Goal: Contribute content: Add original content to the website for others to see

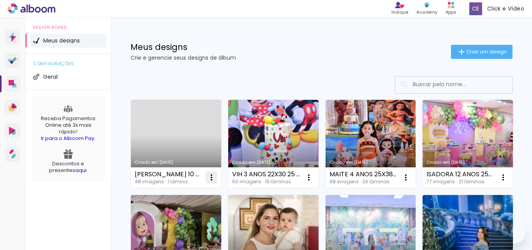
click at [211, 180] on iron-icon at bounding box center [211, 176] width 9 height 9
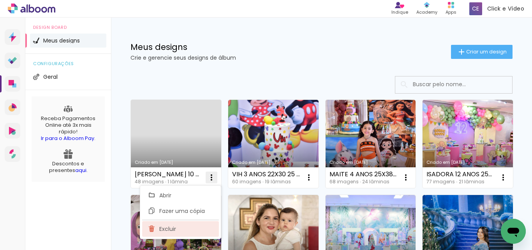
click at [177, 222] on paper-item "Excluir" at bounding box center [180, 229] width 77 height 16
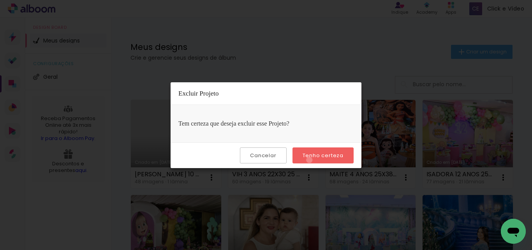
click at [310, 160] on paper-button "Tenho certeza" at bounding box center [322, 155] width 61 height 16
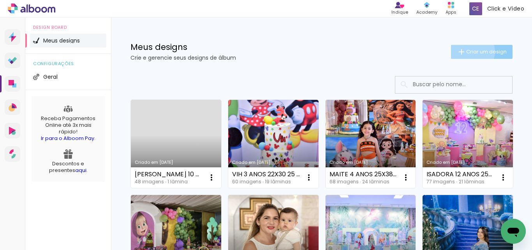
click at [466, 51] on span "Criar um design" at bounding box center [486, 51] width 40 height 5
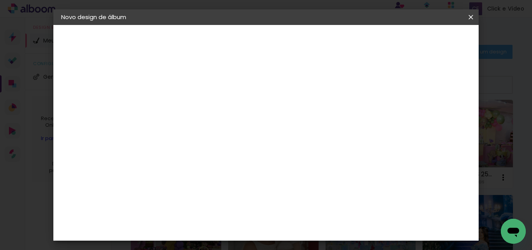
click at [188, 111] on div at bounding box center [188, 111] width 0 height 1
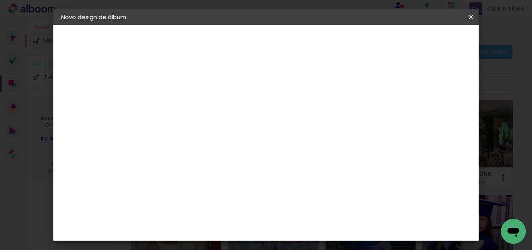
paste input "[PERSON_NAME] 10 ANOS 22x30"
click at [188, 104] on input "[PERSON_NAME] 10 ANOS 22x30" at bounding box center [188, 104] width 0 height 12
type input "[PERSON_NAME] 10 ANOS 22x30"
type paper-input "[PERSON_NAME] 10 ANOS 22x30"
click at [268, 39] on paper-button "Avançar" at bounding box center [249, 41] width 38 height 13
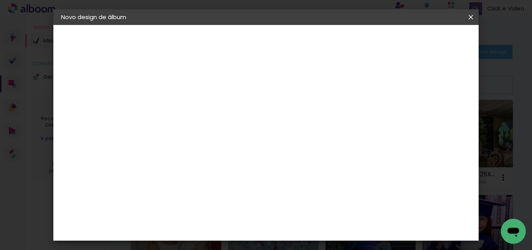
click at [334, 113] on paper-item "Tamanho Livre" at bounding box center [296, 118] width 75 height 17
click at [0, 0] on slot "Avançar" at bounding box center [0, 0] width 0 height 0
click at [172, 203] on input "30" at bounding box center [164, 201] width 20 height 12
type input "3"
type input "22"
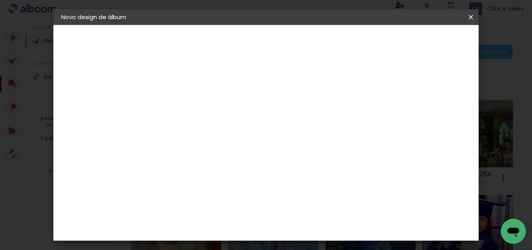
type paper-input "22"
click at [315, 182] on input "60" at bounding box center [309, 181] width 20 height 12
type input "30"
type paper-input "30"
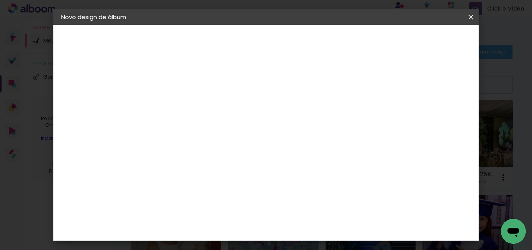
click at [363, 42] on span "Iniciar design" at bounding box center [350, 44] width 26 height 11
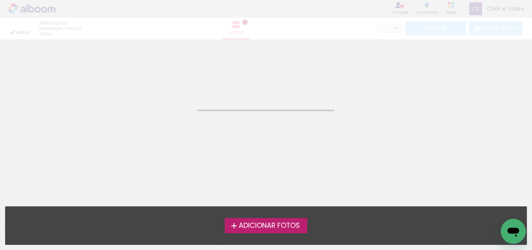
click at [251, 231] on label "Adicionar Fotos" at bounding box center [266, 225] width 83 height 15
click at [0, 0] on input "file" at bounding box center [0, 0] width 0 height 0
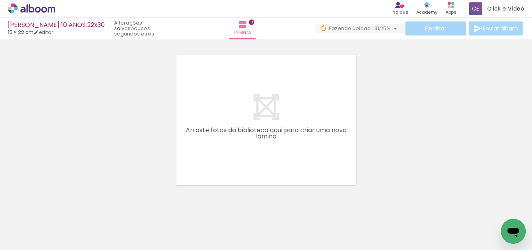
click at [70, 232] on div at bounding box center [78, 223] width 39 height 26
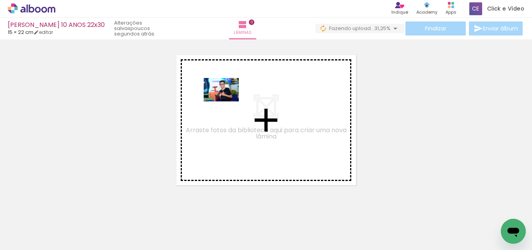
drag, startPoint x: 70, startPoint y: 232, endPoint x: 367, endPoint y: 125, distance: 316.3
click at [232, 101] on quentale-workspace at bounding box center [266, 125] width 532 height 250
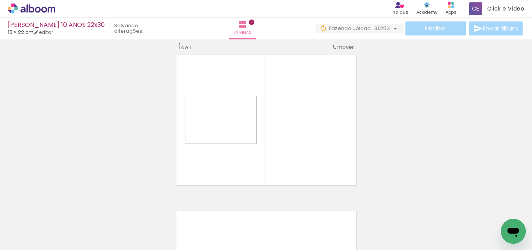
scroll to position [10, 0]
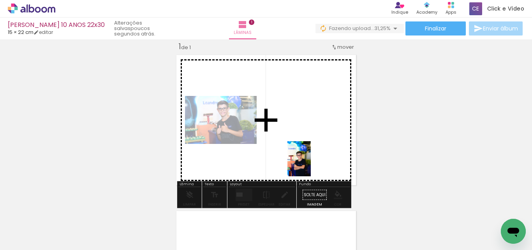
drag, startPoint x: 129, startPoint y: 221, endPoint x: 311, endPoint y: 164, distance: 190.6
click at [311, 164] on quentale-workspace at bounding box center [266, 125] width 532 height 250
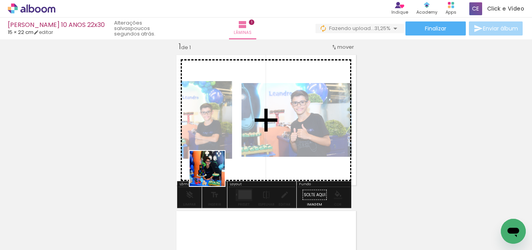
drag, startPoint x: 163, startPoint y: 231, endPoint x: 225, endPoint y: 161, distance: 93.2
click at [225, 161] on quentale-workspace at bounding box center [266, 125] width 532 height 250
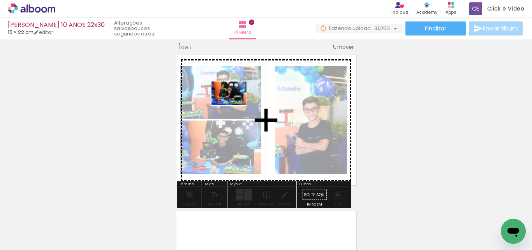
drag, startPoint x: 206, startPoint y: 223, endPoint x: 235, endPoint y: 105, distance: 122.3
click at [235, 105] on quentale-workspace at bounding box center [266, 125] width 532 height 250
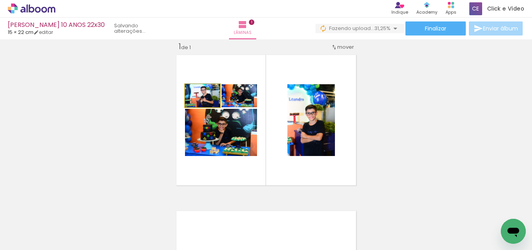
click at [0, 0] on slot at bounding box center [0, 0] width 0 height 0
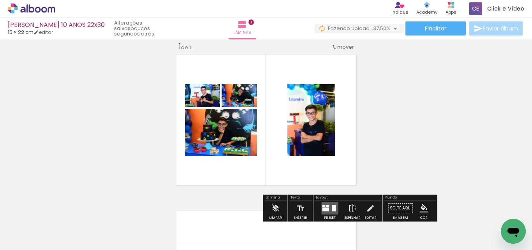
click at [214, 93] on quentale-photo at bounding box center [202, 95] width 35 height 23
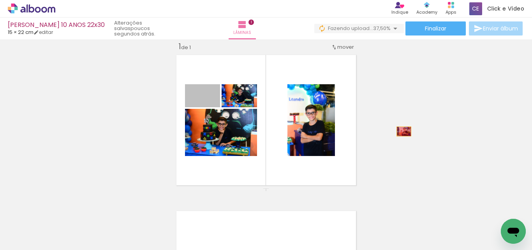
drag, startPoint x: 214, startPoint y: 93, endPoint x: 415, endPoint y: 130, distance: 204.2
click at [415, 131] on div "Inserir lâmina 1 de 1" at bounding box center [266, 188] width 532 height 312
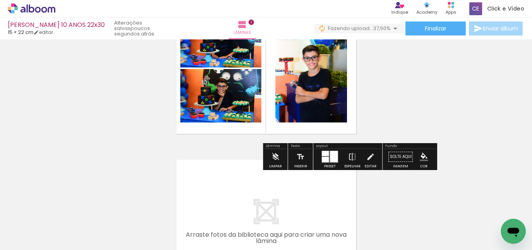
scroll to position [117, 0]
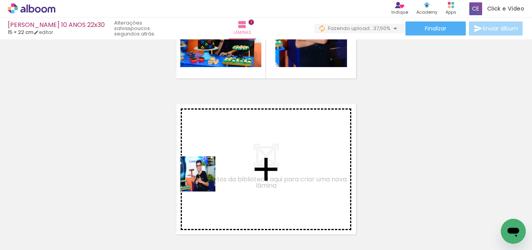
drag, startPoint x: 89, startPoint y: 218, endPoint x: 210, endPoint y: 178, distance: 127.7
click at [210, 178] on quentale-workspace at bounding box center [266, 125] width 532 height 250
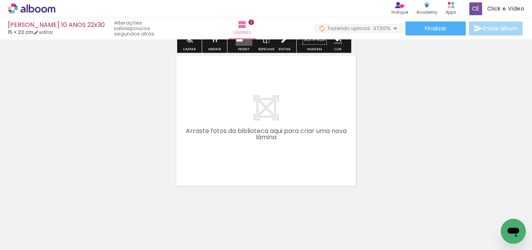
scroll to position [322, 0]
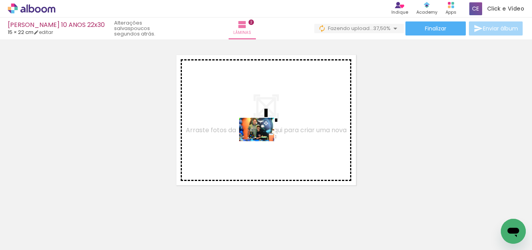
drag, startPoint x: 270, startPoint y: 230, endPoint x: 262, endPoint y: 141, distance: 89.9
click at [262, 141] on quentale-workspace at bounding box center [266, 125] width 532 height 250
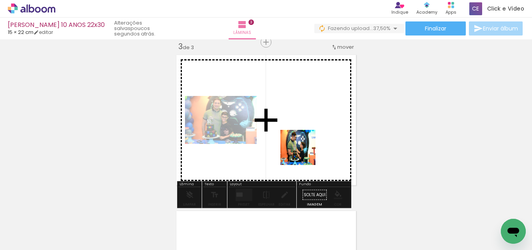
drag, startPoint x: 301, startPoint y: 221, endPoint x: 311, endPoint y: 213, distance: 13.3
click at [304, 153] on quentale-workspace at bounding box center [266, 125] width 532 height 250
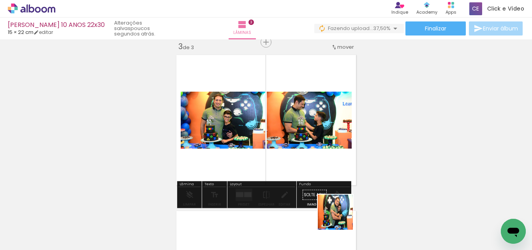
drag, startPoint x: 341, startPoint y: 218, endPoint x: 328, endPoint y: 129, distance: 89.7
click at [327, 130] on quentale-workspace at bounding box center [266, 125] width 532 height 250
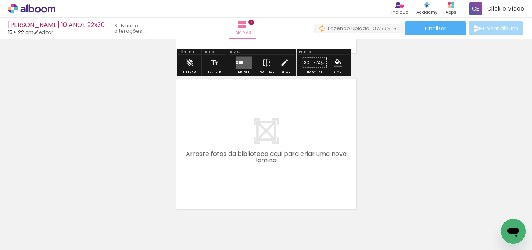
scroll to position [492, 0]
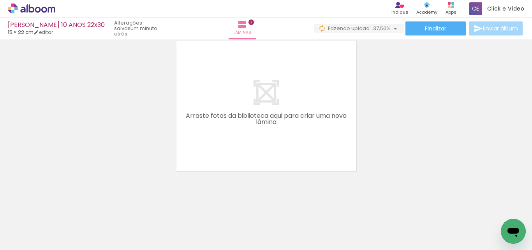
click at [358, 129] on quentale-workspace at bounding box center [266, 125] width 532 height 250
drag, startPoint x: 394, startPoint y: 223, endPoint x: 401, endPoint y: 209, distance: 15.2
click at [288, 139] on quentale-workspace at bounding box center [266, 125] width 532 height 250
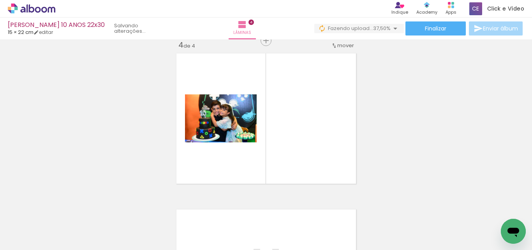
scroll to position [477, 0]
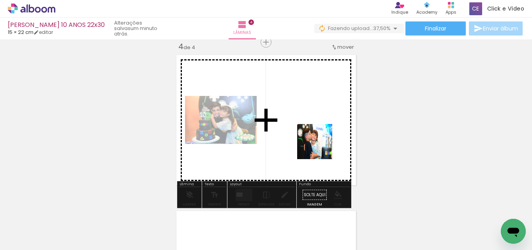
drag, startPoint x: 428, startPoint y: 222, endPoint x: 300, endPoint y: 163, distance: 140.9
click at [295, 136] on quentale-workspace at bounding box center [266, 125] width 532 height 250
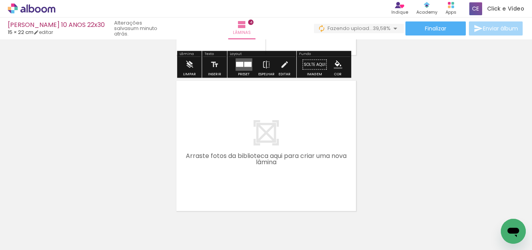
scroll to position [647, 0]
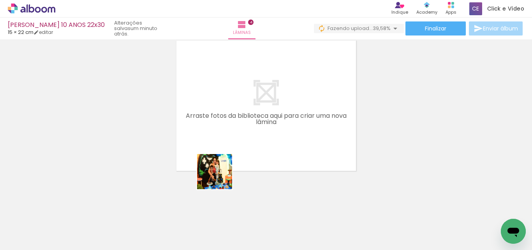
drag, startPoint x: 204, startPoint y: 231, endPoint x: 228, endPoint y: 149, distance: 85.4
click at [228, 148] on quentale-workspace at bounding box center [266, 125] width 532 height 250
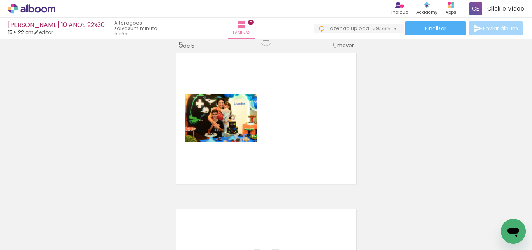
scroll to position [633, 0]
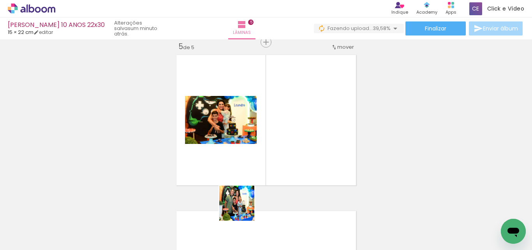
drag, startPoint x: 234, startPoint y: 230, endPoint x: 262, endPoint y: 179, distance: 58.9
click at [262, 172] on quentale-workspace at bounding box center [266, 125] width 532 height 250
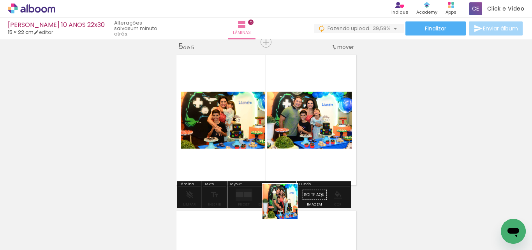
drag, startPoint x: 286, startPoint y: 227, endPoint x: 286, endPoint y: 195, distance: 31.1
click at [286, 195] on quentale-workspace at bounding box center [266, 125] width 532 height 250
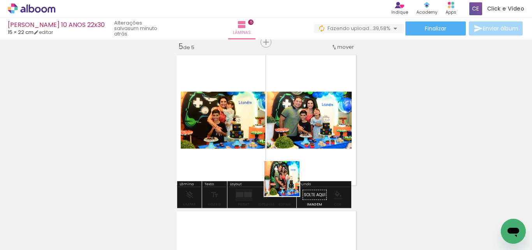
drag, startPoint x: 287, startPoint y: 218, endPoint x: 288, endPoint y: 174, distance: 44.0
click at [288, 175] on quentale-workspace at bounding box center [266, 125] width 532 height 250
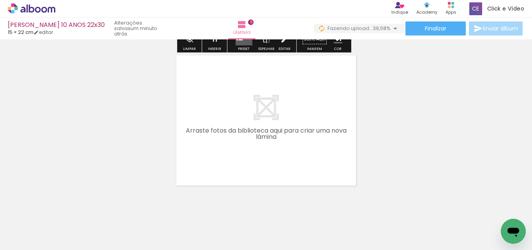
scroll to position [789, 0]
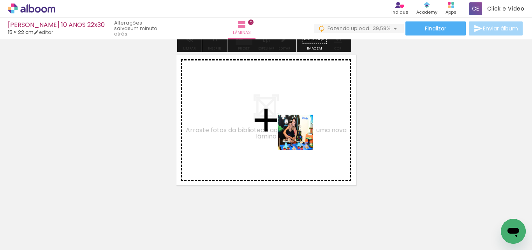
drag, startPoint x: 317, startPoint y: 229, endPoint x: 299, endPoint y: 132, distance: 99.0
click at [299, 132] on quentale-workspace at bounding box center [266, 125] width 532 height 250
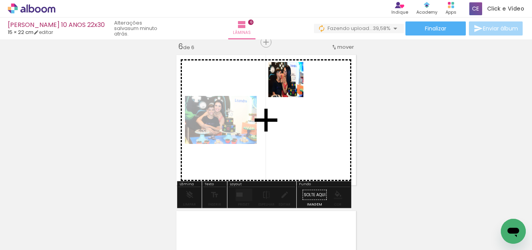
drag, startPoint x: 360, startPoint y: 218, endPoint x: 292, endPoint y: 85, distance: 149.6
click at [292, 85] on quentale-workspace at bounding box center [266, 125] width 532 height 250
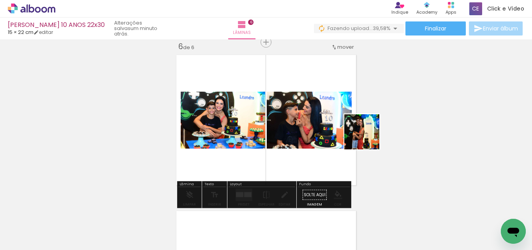
drag, startPoint x: 420, startPoint y: 233, endPoint x: 311, endPoint y: 80, distance: 188.2
click at [311, 80] on quentale-workspace at bounding box center [266, 125] width 532 height 250
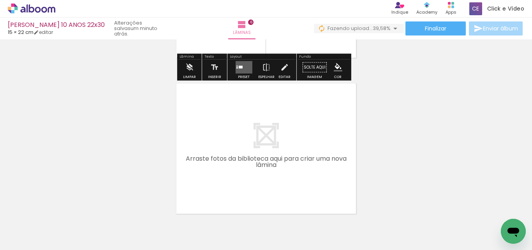
scroll to position [944, 0]
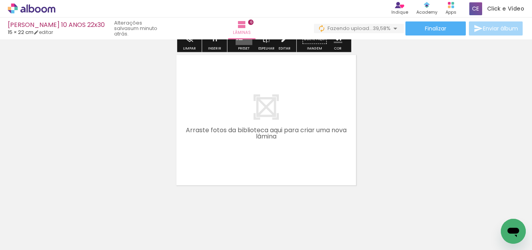
drag, startPoint x: 455, startPoint y: 221, endPoint x: 375, endPoint y: 165, distance: 97.6
click at [314, 105] on quentale-workspace at bounding box center [266, 125] width 532 height 250
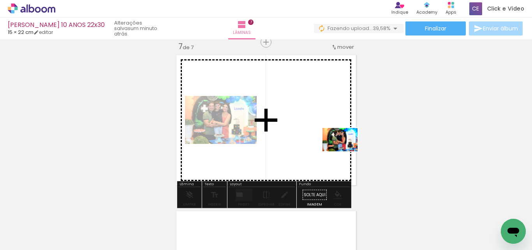
drag, startPoint x: 492, startPoint y: 224, endPoint x: 297, endPoint y: 246, distance: 196.3
click at [337, 141] on quentale-workspace at bounding box center [266, 125] width 532 height 250
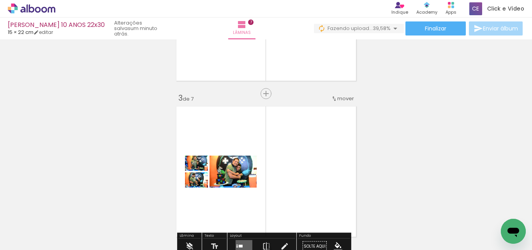
scroll to position [283, 0]
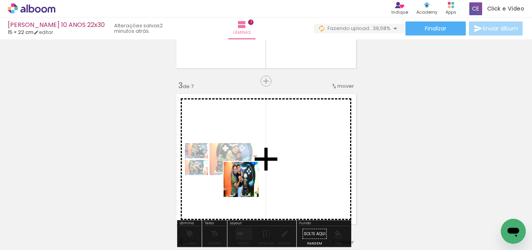
drag, startPoint x: 214, startPoint y: 224, endPoint x: 247, endPoint y: 185, distance: 51.4
click at [247, 185] on quentale-workspace at bounding box center [266, 125] width 532 height 250
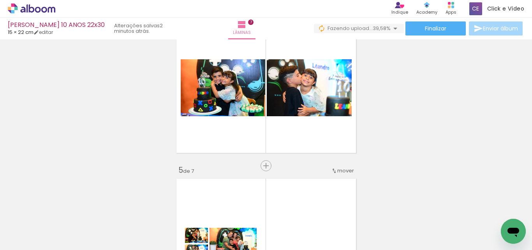
scroll to position [438, 0]
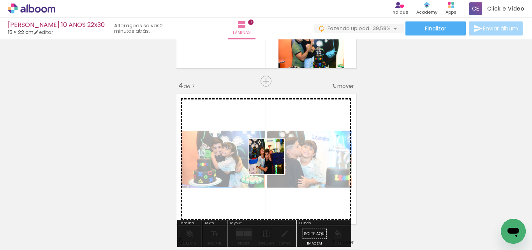
drag, startPoint x: 268, startPoint y: 230, endPoint x: 272, endPoint y: 162, distance: 67.9
click at [272, 162] on quentale-workspace at bounding box center [266, 125] width 532 height 250
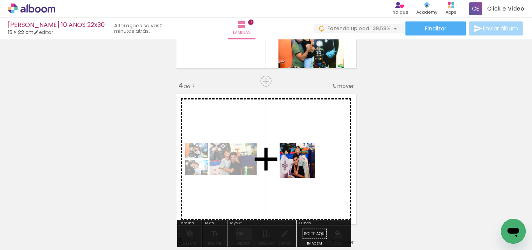
drag, startPoint x: 302, startPoint y: 230, endPoint x: 303, endPoint y: 166, distance: 63.9
click at [303, 166] on quentale-workspace at bounding box center [266, 125] width 532 height 250
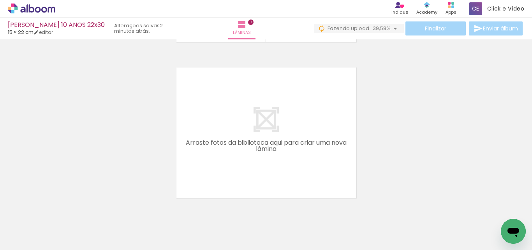
scroll to position [1114, 0]
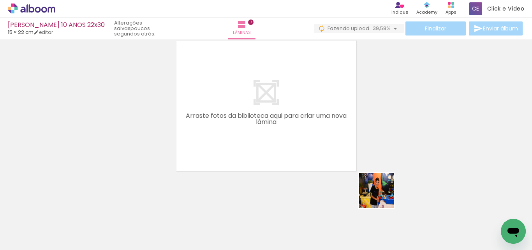
drag, startPoint x: 398, startPoint y: 227, endPoint x: 288, endPoint y: 114, distance: 157.7
click at [288, 114] on quentale-workspace at bounding box center [266, 125] width 532 height 250
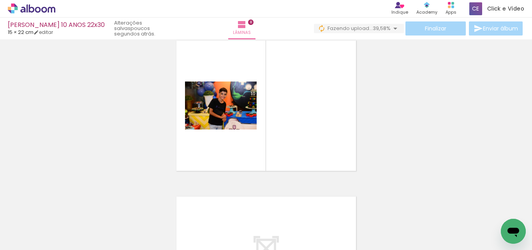
scroll to position [1100, 0]
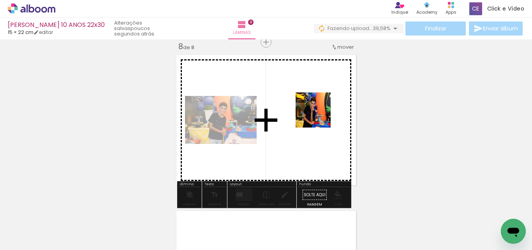
drag, startPoint x: 438, startPoint y: 222, endPoint x: 314, endPoint y: 113, distance: 164.4
click at [314, 113] on quentale-workspace at bounding box center [266, 125] width 532 height 250
